Goal: Task Accomplishment & Management: Use online tool/utility

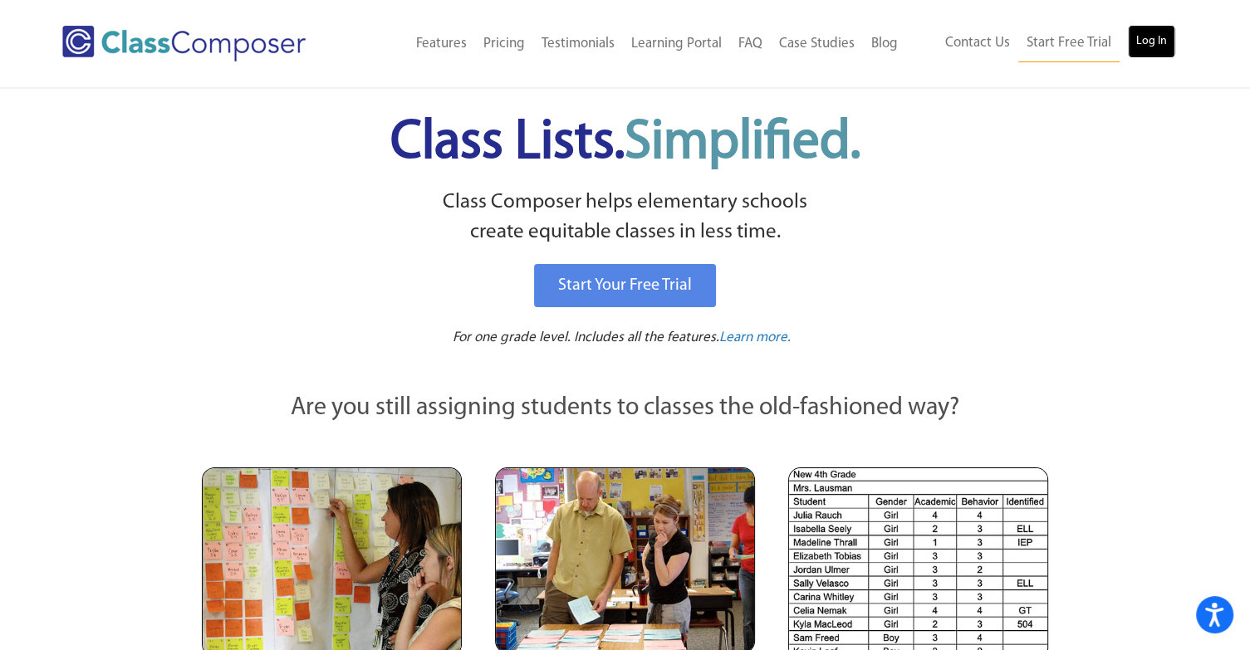
click at [1146, 46] on link "Log In" at bounding box center [1151, 41] width 47 height 33
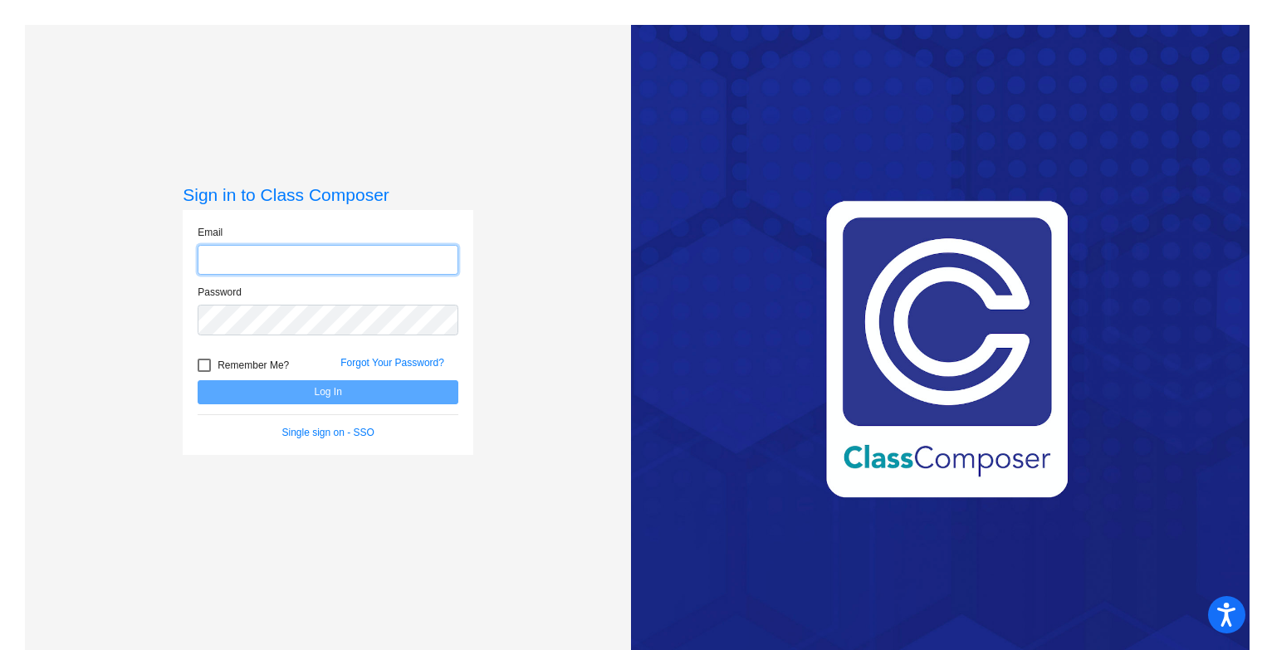
type input "testanie@slcs.us"
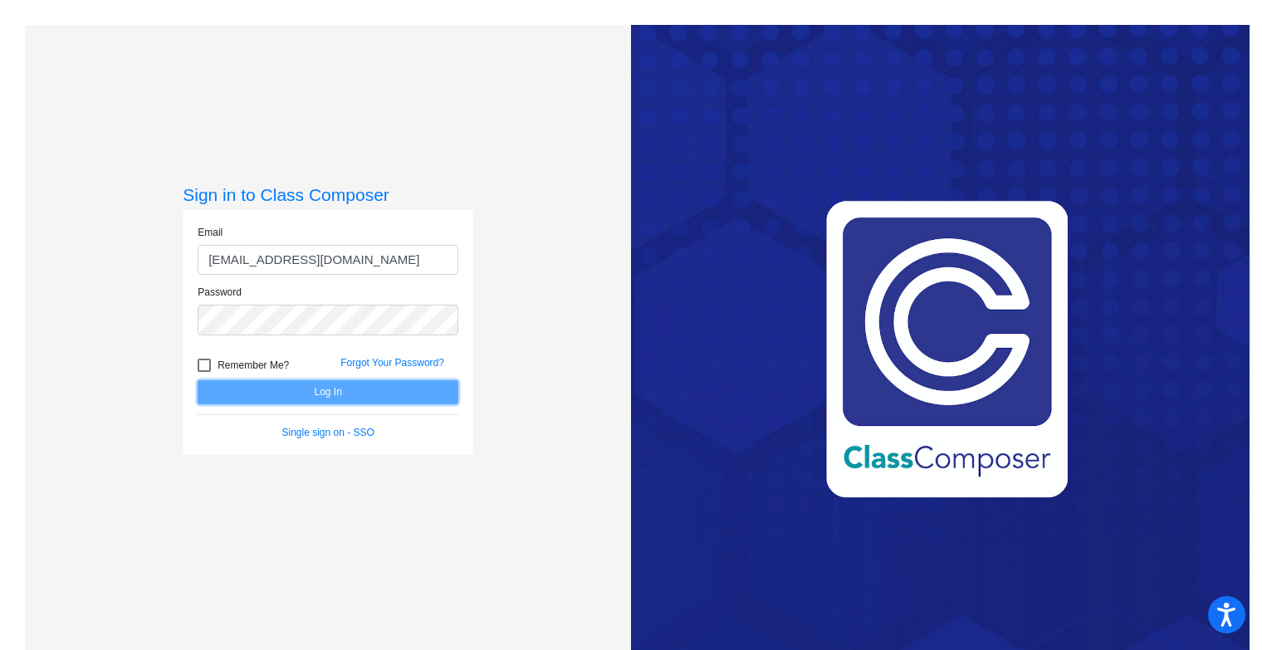
click at [324, 396] on button "Log In" at bounding box center [328, 392] width 261 height 24
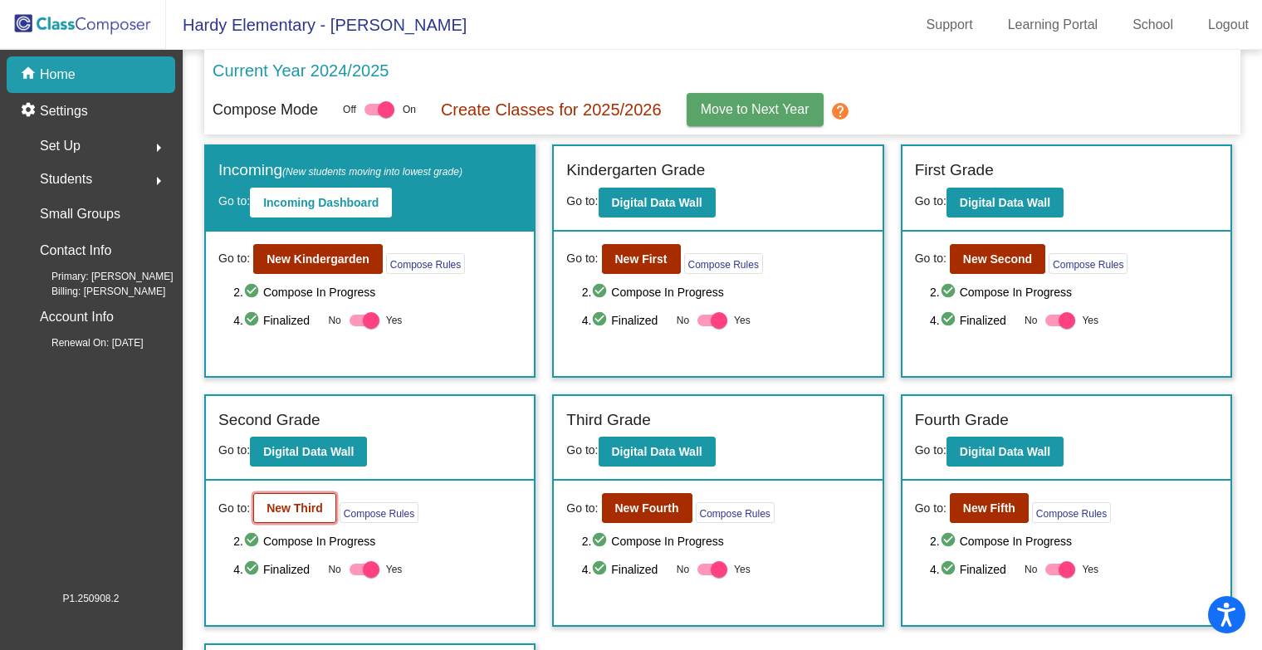
click at [296, 511] on b "New Third" at bounding box center [295, 508] width 56 height 13
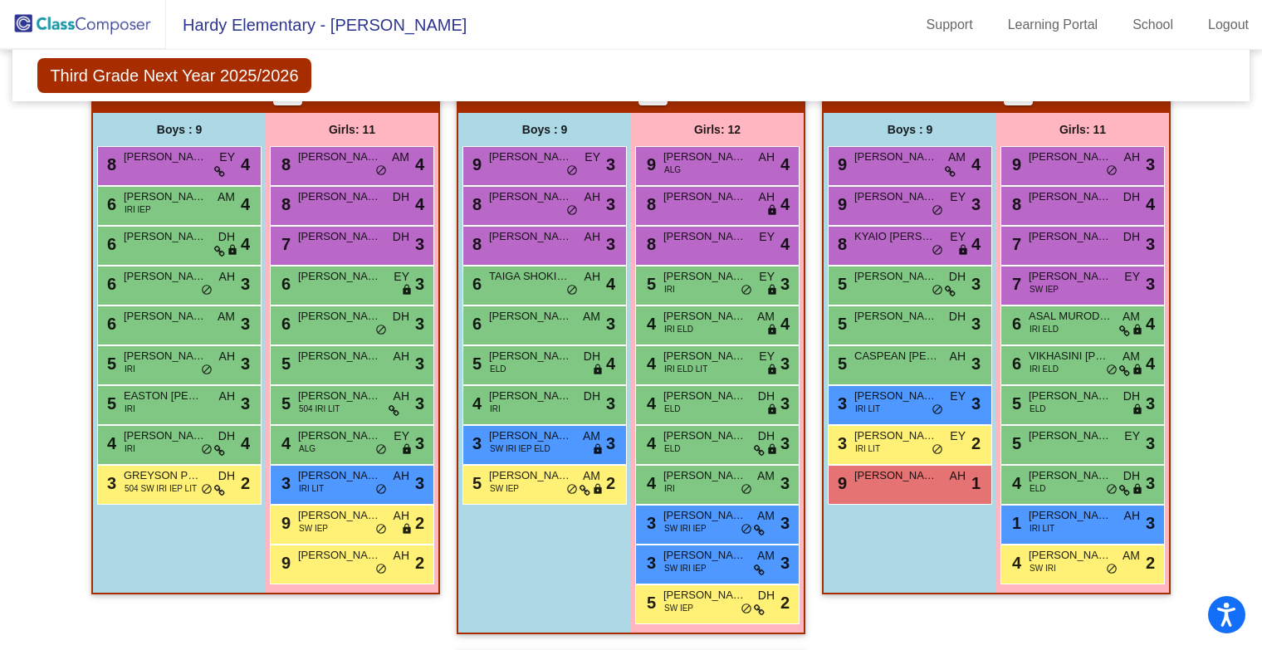
scroll to position [439, 0]
